Goal: Browse casually: Explore the website without a specific task or goal

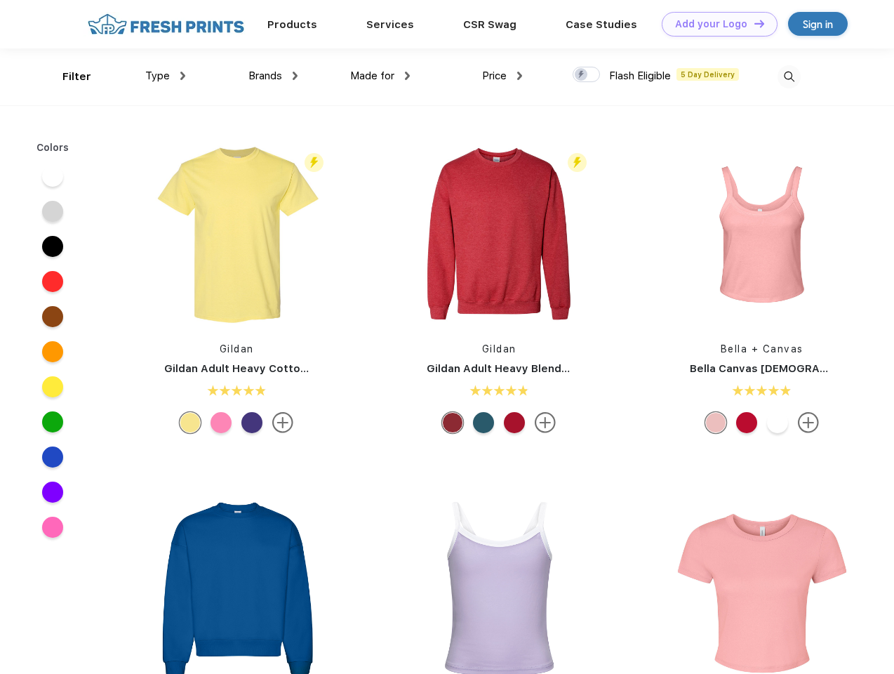
click at [714, 24] on link "Add your Logo Design Tool" at bounding box center [720, 24] width 116 height 25
click at [0, 0] on div "Design Tool" at bounding box center [0, 0] width 0 height 0
click at [753, 23] on link "Add your Logo Design Tool" at bounding box center [720, 24] width 116 height 25
click at [67, 76] on div "Filter" at bounding box center [76, 77] width 29 height 16
click at [166, 76] on span "Type" at bounding box center [157, 75] width 25 height 13
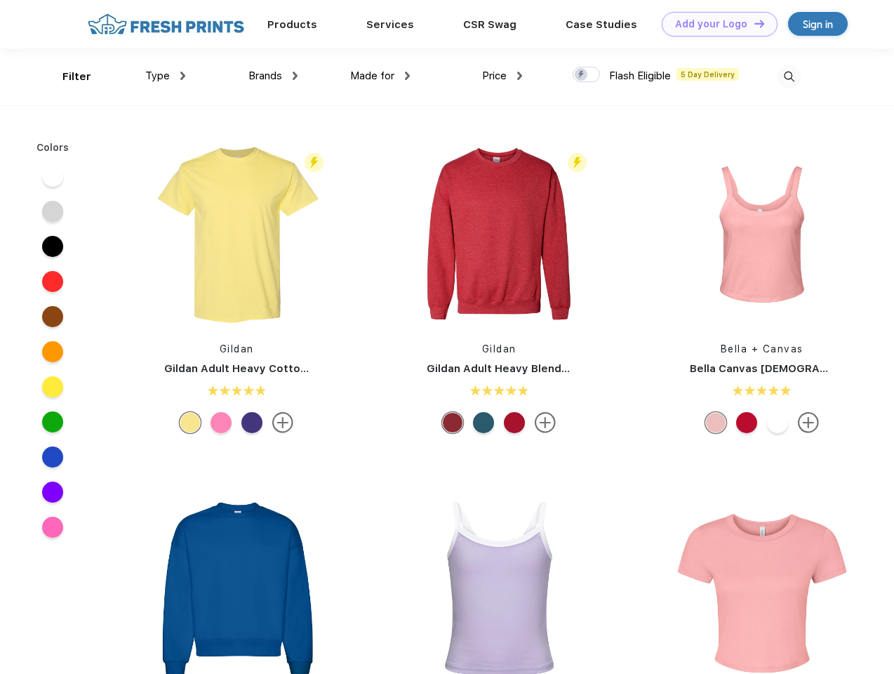
click at [273, 76] on span "Brands" at bounding box center [265, 75] width 34 height 13
click at [380, 76] on span "Made for" at bounding box center [372, 75] width 44 height 13
click at [502, 76] on span "Price" at bounding box center [494, 75] width 25 height 13
click at [587, 75] on div at bounding box center [586, 74] width 27 height 15
click at [582, 75] on input "checkbox" at bounding box center [577, 70] width 9 height 9
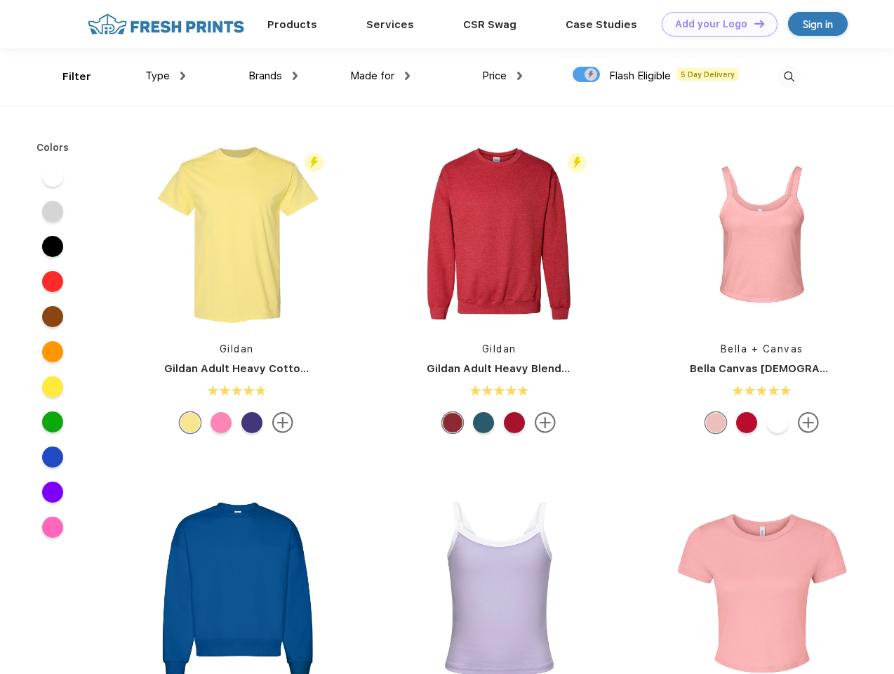
click at [789, 76] on img at bounding box center [788, 76] width 23 height 23
